Goal: Task Accomplishment & Management: Use online tool/utility

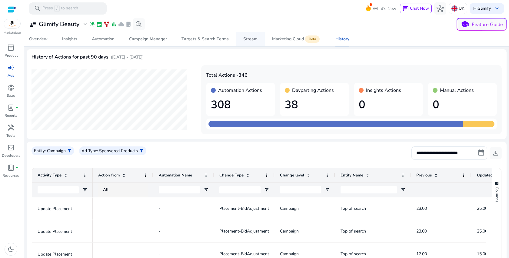
click at [256, 42] on link "Stream" at bounding box center [250, 39] width 29 height 15
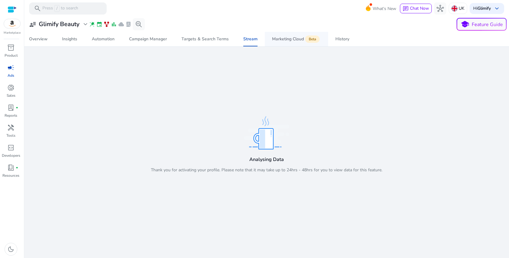
click at [276, 39] on div "Marketing Cloud Beta" at bounding box center [296, 39] width 49 height 5
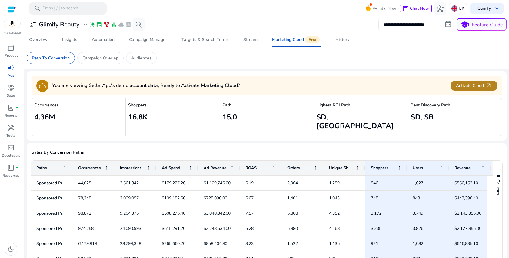
click at [467, 88] on span "Activate Cloud arrow_outward" at bounding box center [474, 85] width 36 height 7
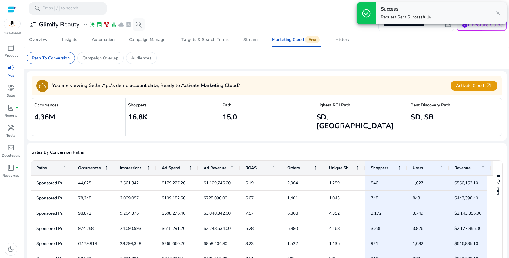
click at [499, 13] on span "close" at bounding box center [497, 13] width 7 height 7
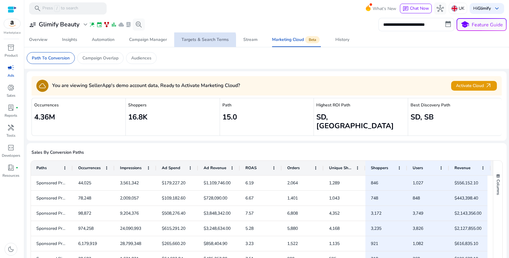
click at [205, 43] on span "Targets & Search Terms" at bounding box center [204, 39] width 47 height 15
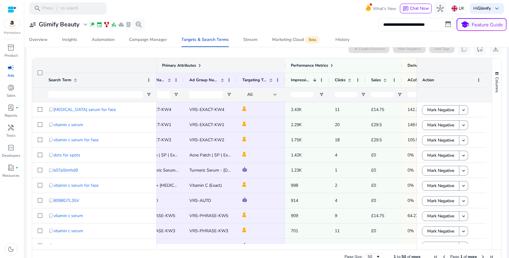
click at [198, 66] on span at bounding box center [199, 65] width 5 height 5
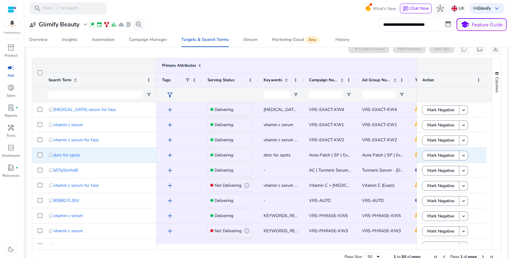
click at [275, 149] on span "dots for spots" at bounding box center [281, 155] width 35 height 12
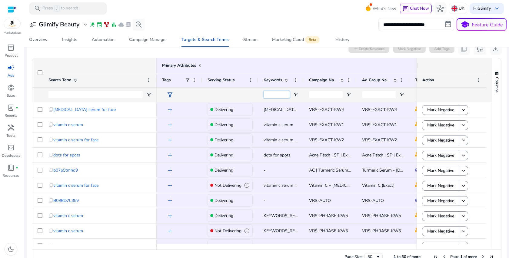
click at [276, 98] on input "Keywords Filter Input" at bounding box center [277, 94] width 26 height 7
click at [319, 94] on input "Campaign Name Filter Input" at bounding box center [326, 94] width 34 height 7
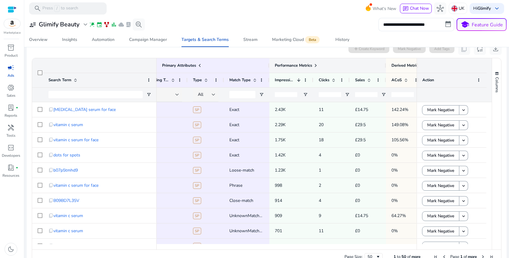
click at [316, 65] on span at bounding box center [315, 65] width 5 height 5
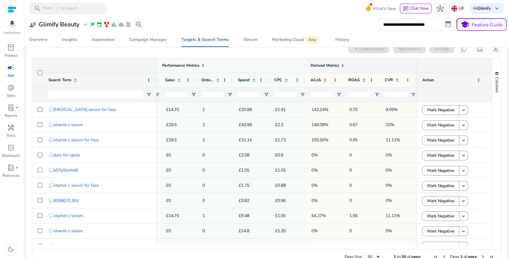
click at [343, 67] on span at bounding box center [342, 65] width 5 height 5
